Goal: Transaction & Acquisition: Purchase product/service

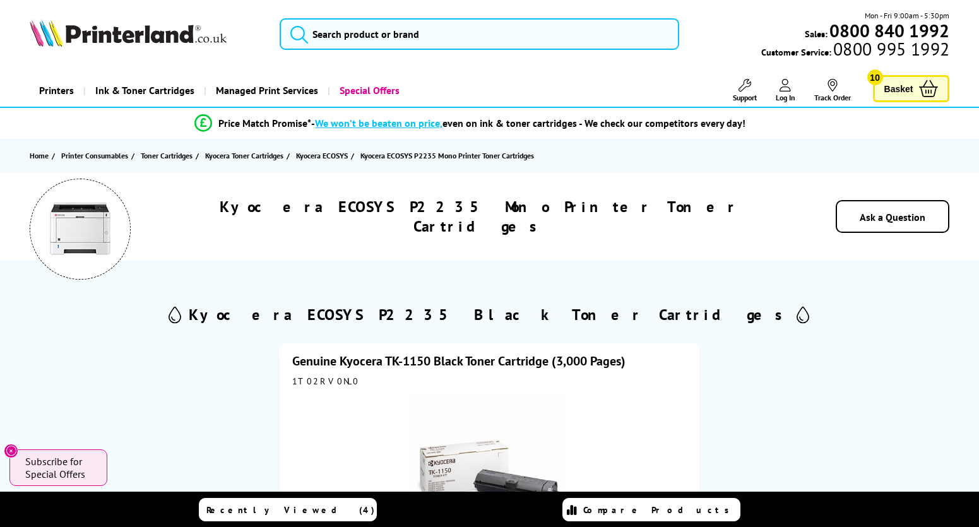
select select "10"
click at [492, 216] on h1 "Kyocera ECOSYS P2235 Mono Printer Toner Cartridges" at bounding box center [479, 216] width 622 height 39
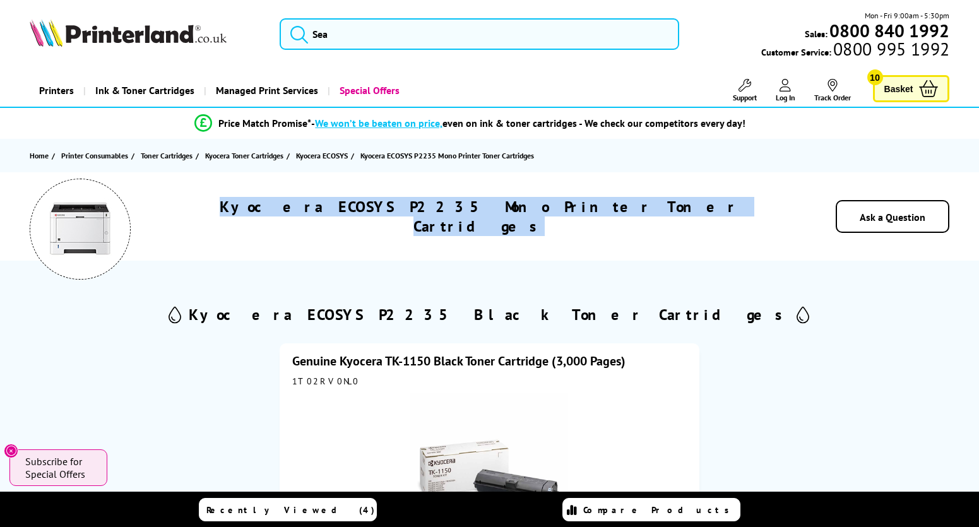
click at [492, 216] on h1 "Kyocera ECOSYS P2235 Mono Printer Toner Cartridges" at bounding box center [479, 216] width 622 height 39
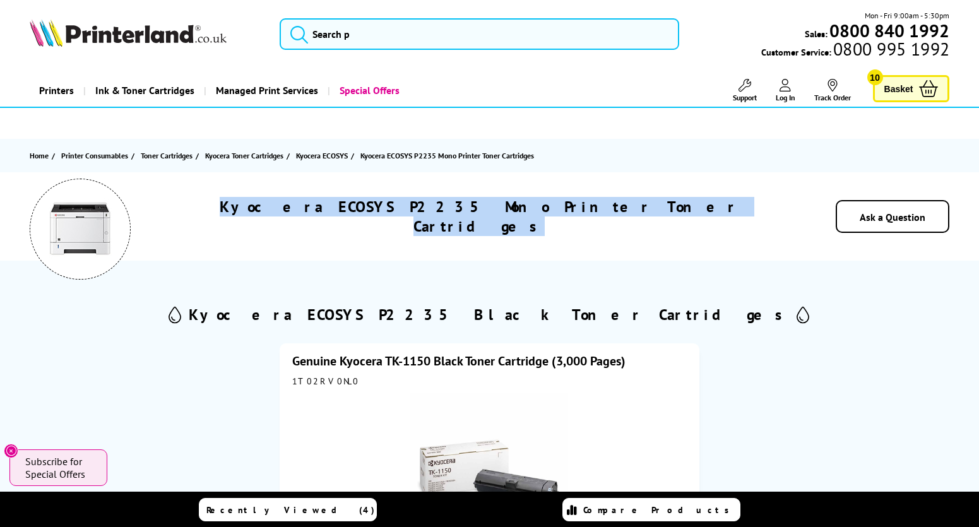
click at [497, 216] on h1 "Kyocera ECOSYS P2235 Mono Printer Toner Cartridges" at bounding box center [479, 216] width 622 height 39
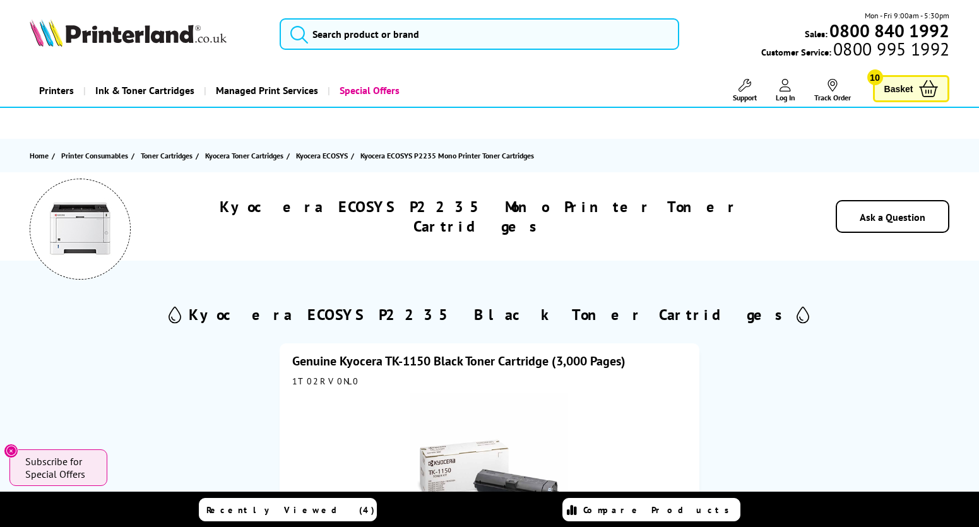
click at [473, 215] on h1 "Kyocera ECOSYS P2235 Mono Printer Toner Cartridges" at bounding box center [479, 216] width 622 height 39
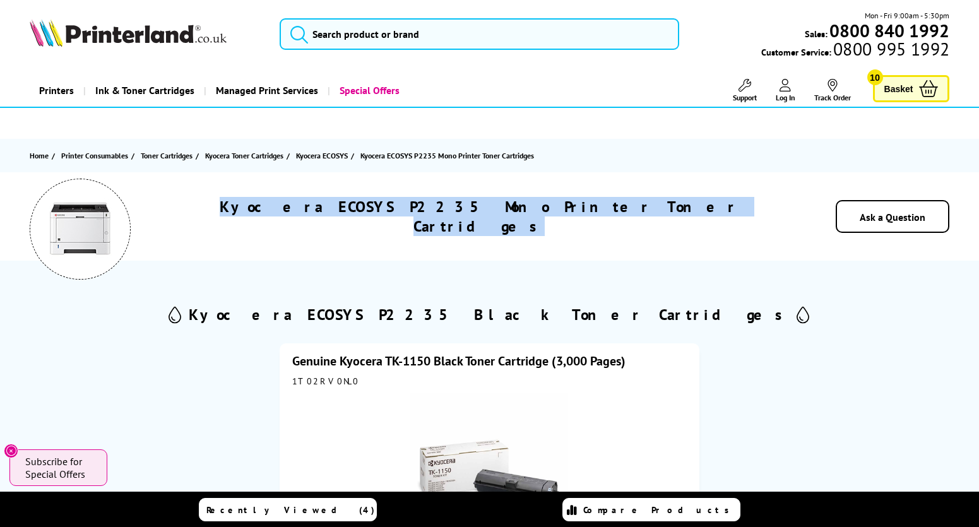
click at [473, 215] on h1 "Kyocera ECOSYS P2235 Mono Printer Toner Cartridges" at bounding box center [479, 216] width 622 height 39
click at [485, 215] on h1 "Kyocera ECOSYS P2235 Mono Printer Toner Cartridges" at bounding box center [479, 216] width 622 height 39
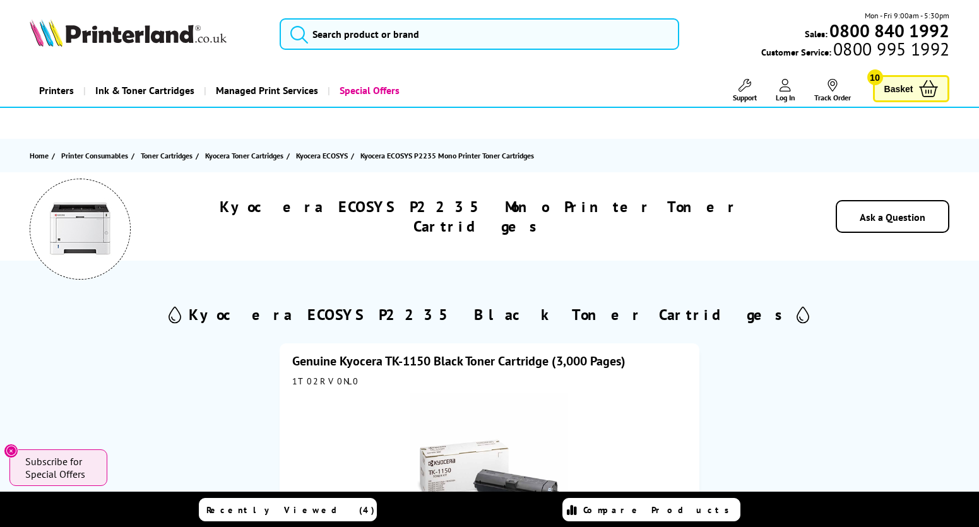
click at [464, 219] on h1 "Kyocera ECOSYS P2235 Mono Printer Toner Cartridges" at bounding box center [479, 216] width 622 height 39
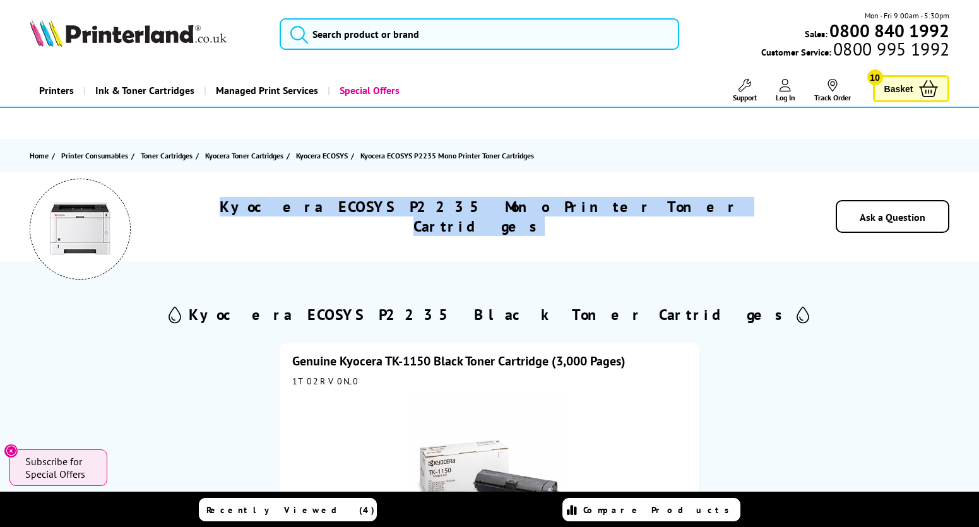
click at [464, 219] on h1 "Kyocera ECOSYS P2235 Mono Printer Toner Cartridges" at bounding box center [479, 216] width 622 height 39
click at [511, 219] on h1 "Kyocera ECOSYS P2235 Mono Printer Toner Cartridges" at bounding box center [479, 216] width 622 height 39
drag, startPoint x: 656, startPoint y: 218, endPoint x: 440, endPoint y: 218, distance: 216.5
click at [294, 218] on div "Kyocera ECOSYS P2235 Mono Printer Toner Cartridges" at bounding box center [479, 216] width 622 height 39
click at [511, 218] on h1 "Kyocera ECOSYS P2235 Mono Printer Toner Cartridges" at bounding box center [479, 216] width 622 height 39
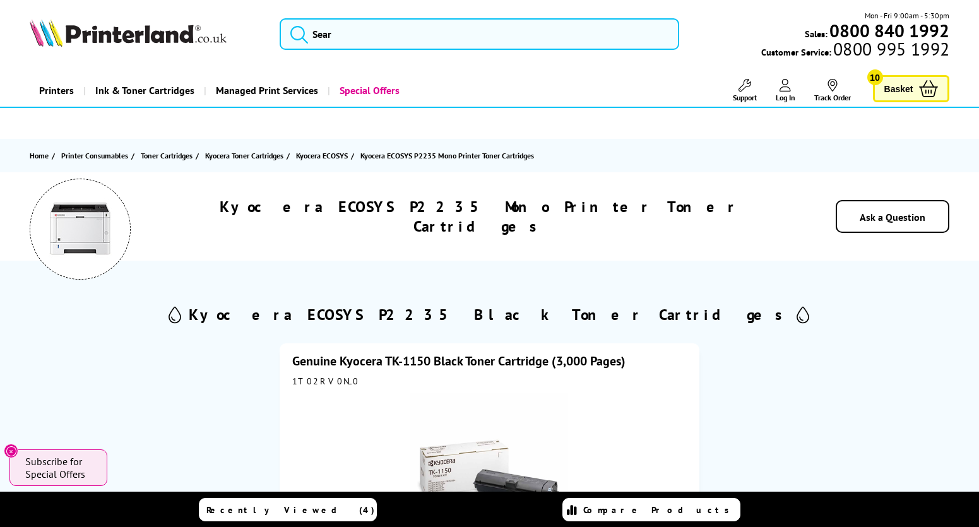
click at [456, 206] on h1 "Kyocera ECOSYS P2235 Mono Printer Toner Cartridges" at bounding box center [479, 216] width 622 height 39
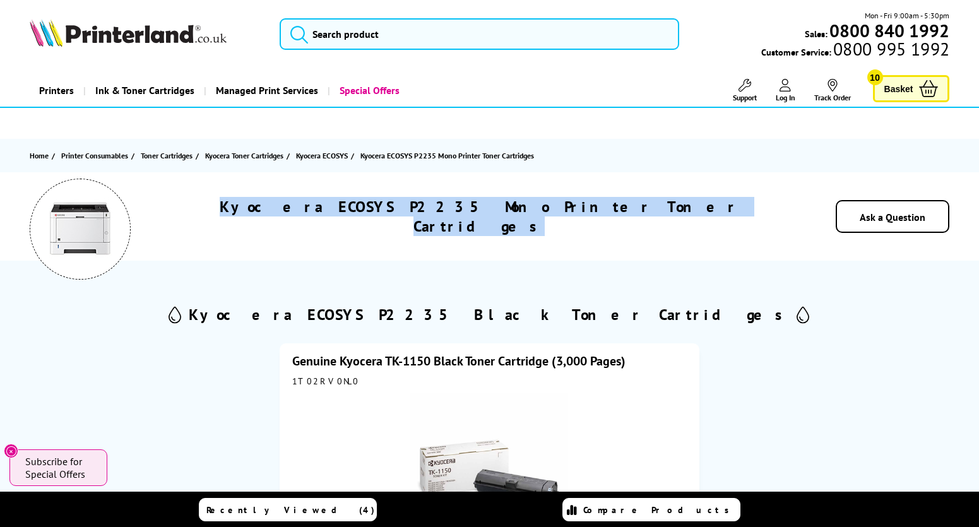
click at [456, 206] on h1 "Kyocera ECOSYS P2235 Mono Printer Toner Cartridges" at bounding box center [479, 216] width 622 height 39
click at [492, 206] on h1 "Kyocera ECOSYS P2235 Mono Printer Toner Cartridges" at bounding box center [479, 216] width 622 height 39
